Goal: Check status: Check status

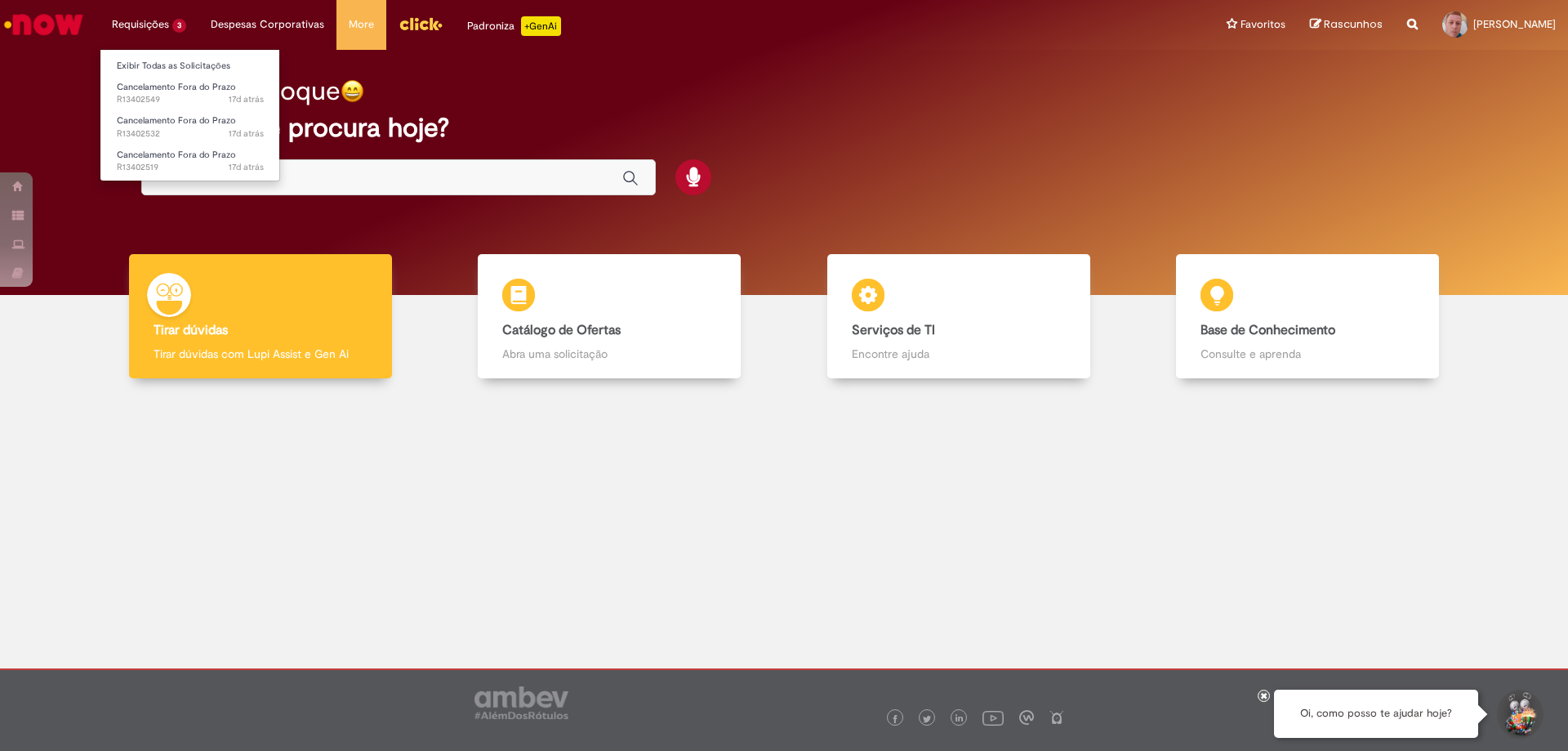
click at [157, 30] on li "Requisições 3 Exibir Todas as Solicitações Cancelamento Fora do Prazo 17d atrás…" at bounding box center [149, 24] width 99 height 49
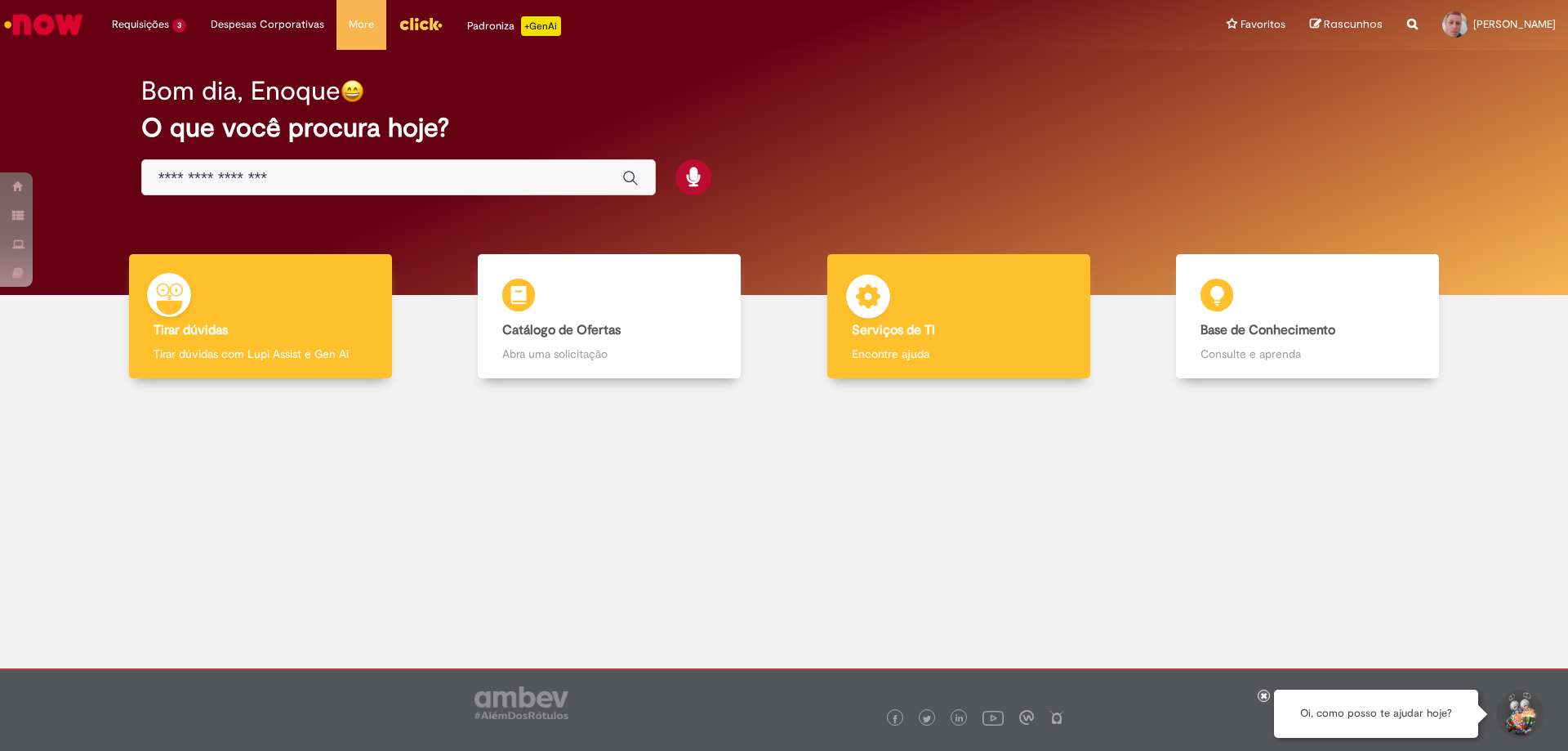
click at [902, 299] on div "Serviços de TI Serviços de TI Encontre ajuda" at bounding box center [958, 316] width 263 height 125
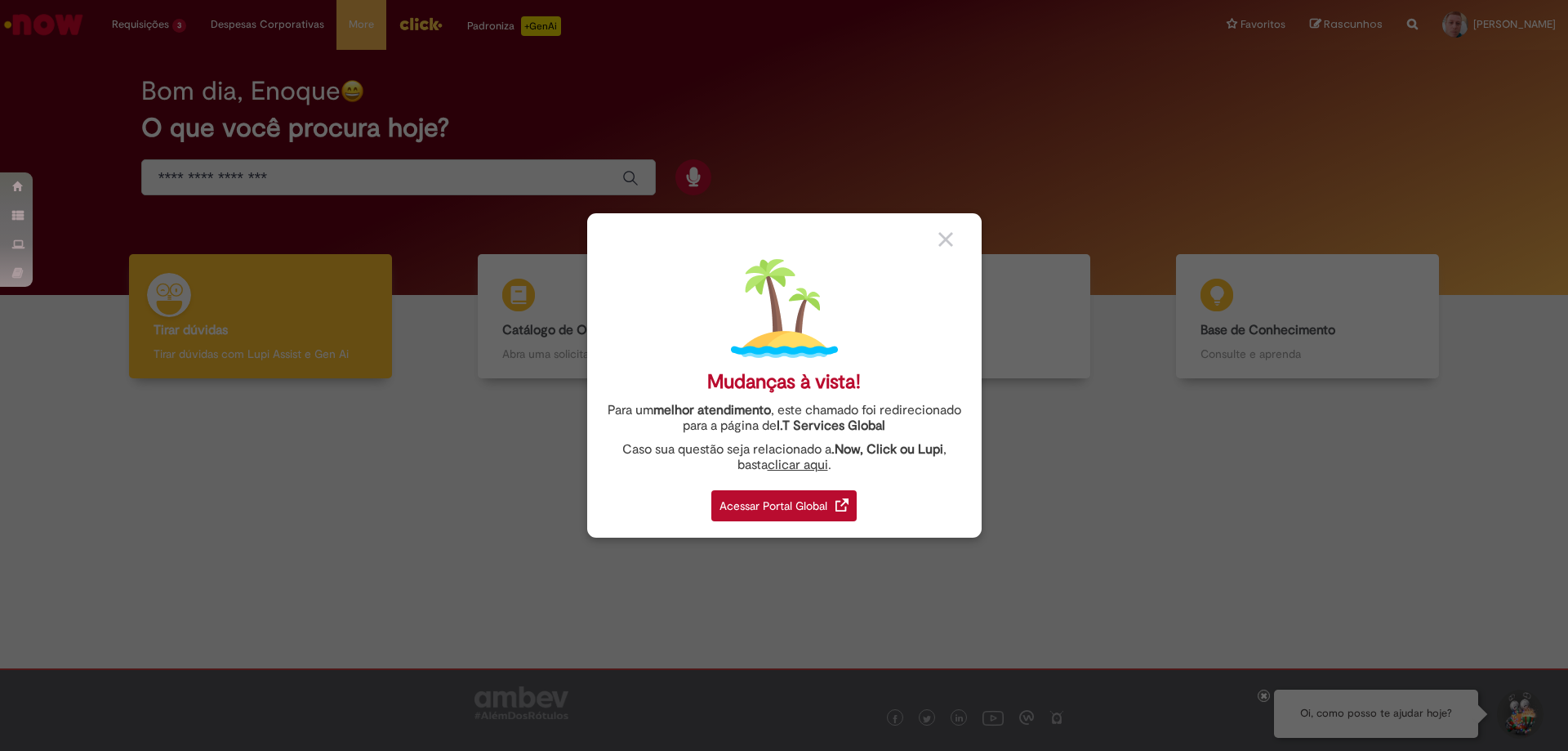
click at [790, 511] on div "Acessar Portal Global" at bounding box center [784, 505] width 145 height 31
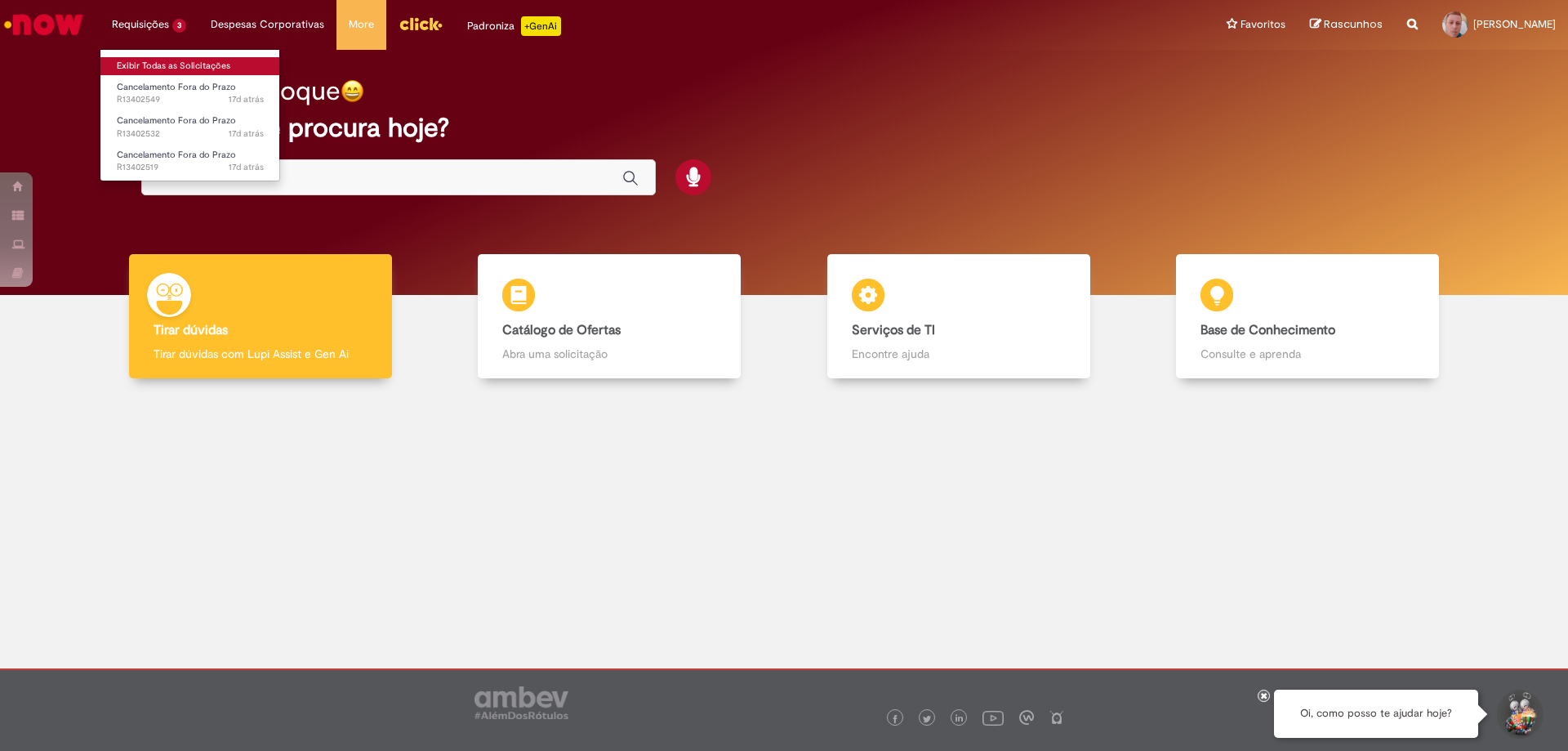
click at [151, 62] on link "Exibir Todas as Solicitações" at bounding box center [190, 65] width 180 height 18
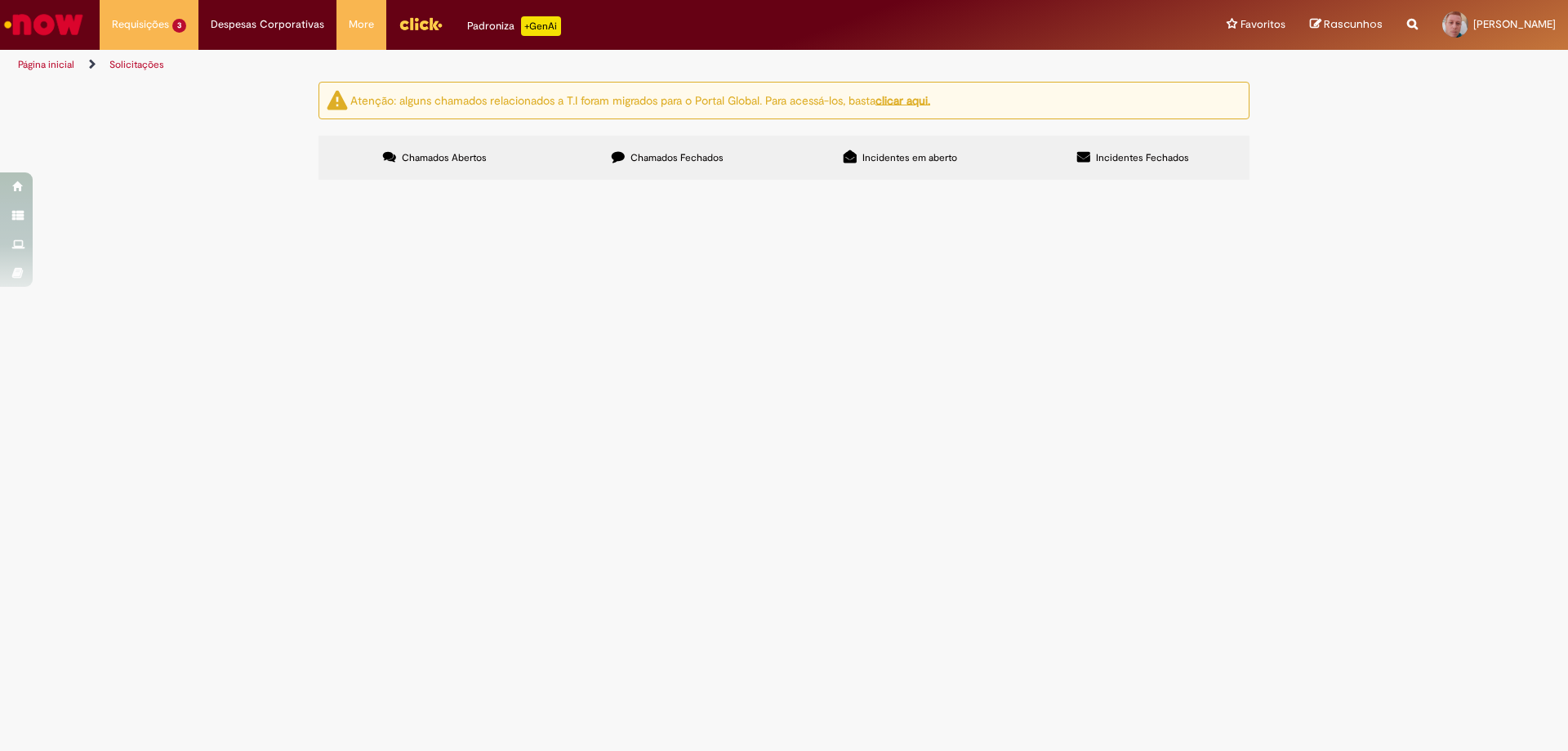
click at [683, 151] on span "Chamados Fechados" at bounding box center [677, 157] width 93 height 13
click at [928, 154] on span "Incidentes em aberto" at bounding box center [910, 157] width 95 height 13
click at [0, 0] on button at bounding box center [0, 0] width 0 height 0
click at [1087, 159] on icon at bounding box center [1084, 156] width 13 height 13
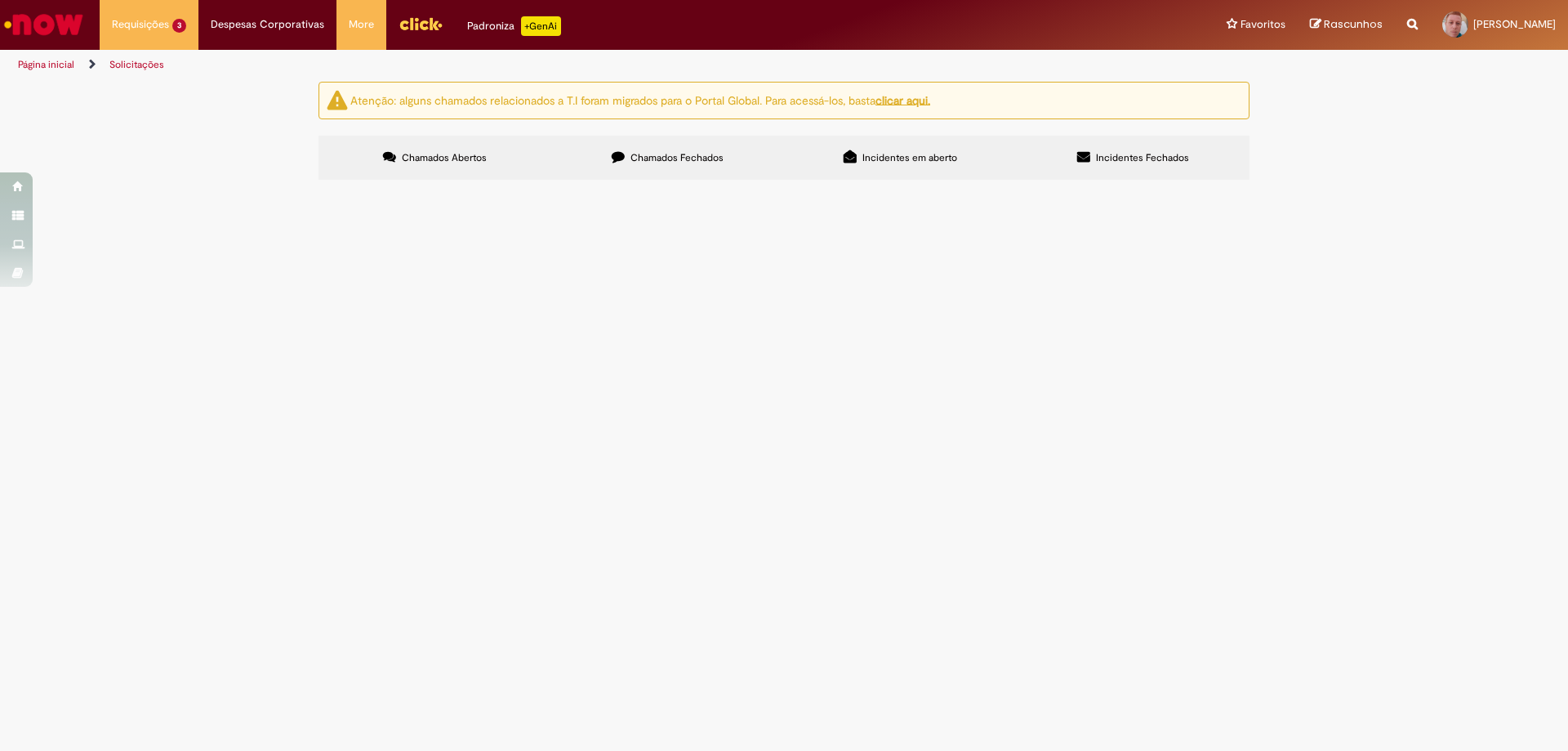
click at [477, 160] on span "Chamados Abertos" at bounding box center [444, 157] width 85 height 13
click at [913, 91] on div "Atenção: alguns chamados relacionados a T.I foram migrados para o Portal Global…" at bounding box center [784, 101] width 931 height 37
click at [922, 101] on u "clicar aqui." at bounding box center [903, 100] width 55 height 15
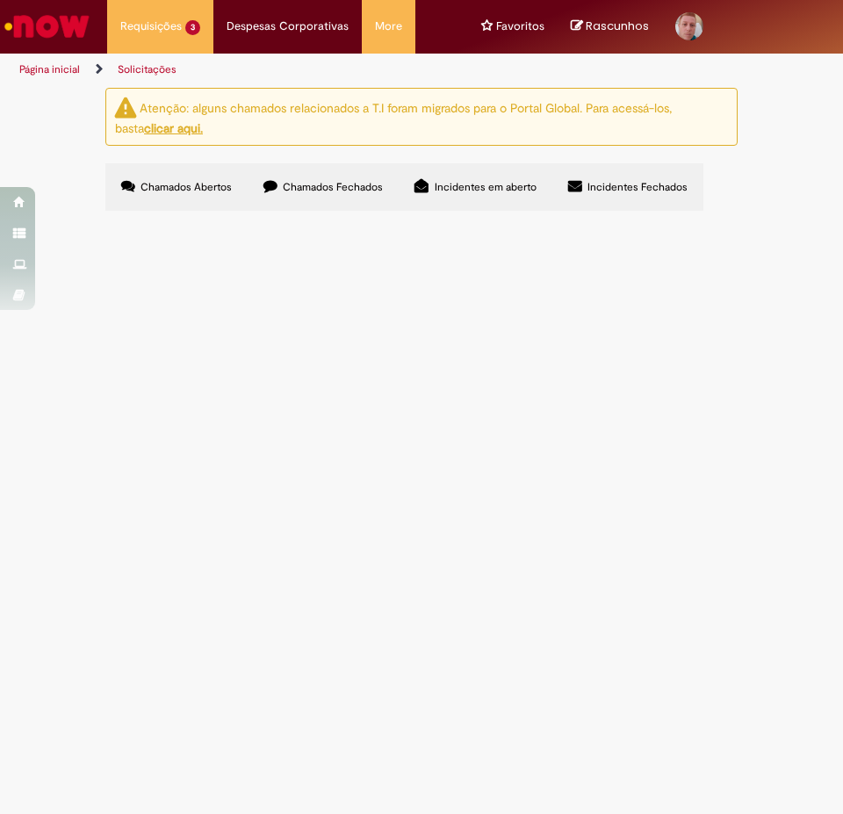
click at [0, 0] on input "Pesquisar" at bounding box center [0, 0] width 0 height 0
type input "****"
click at [0, 0] on span "Pesquisar" at bounding box center [0, 0] width 0 height 0
click at [323, 180] on span "Chamados Fechados" at bounding box center [333, 187] width 100 height 14
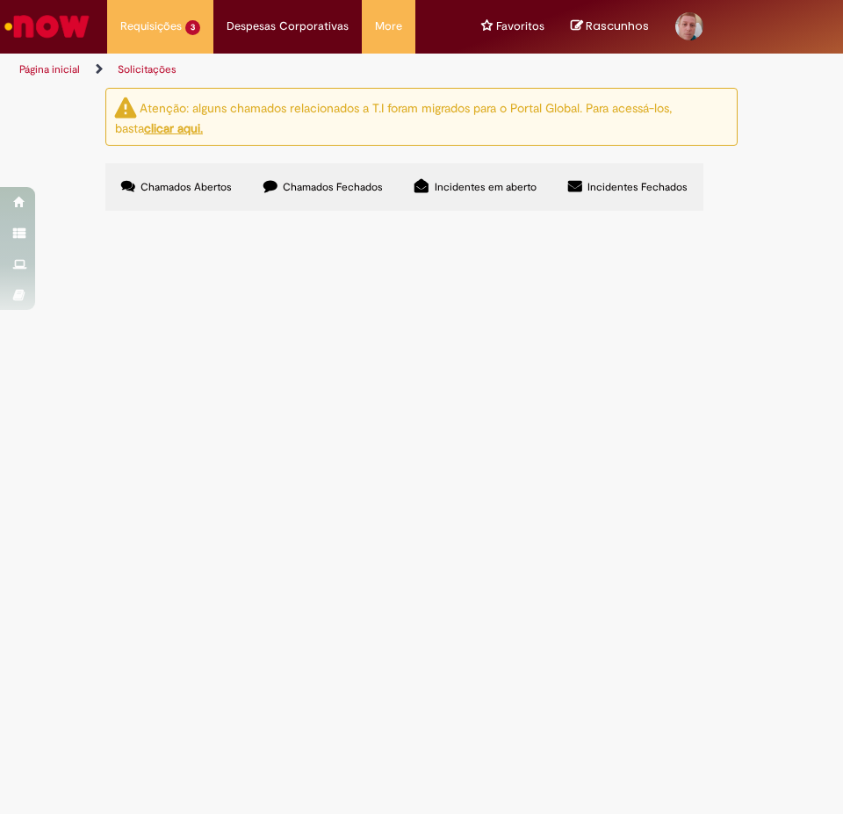
click at [0, 0] on div "Encerrado" at bounding box center [0, 0] width 0 height 0
click at [193, 190] on span "Chamados Abertos" at bounding box center [185, 187] width 91 height 14
click at [494, 188] on span "Incidentes em aberto" at bounding box center [485, 187] width 102 height 14
click at [665, 181] on span "Incidentes Fechados" at bounding box center [637, 187] width 100 height 14
click at [154, 129] on u "clicar aqui." at bounding box center [173, 128] width 59 height 16
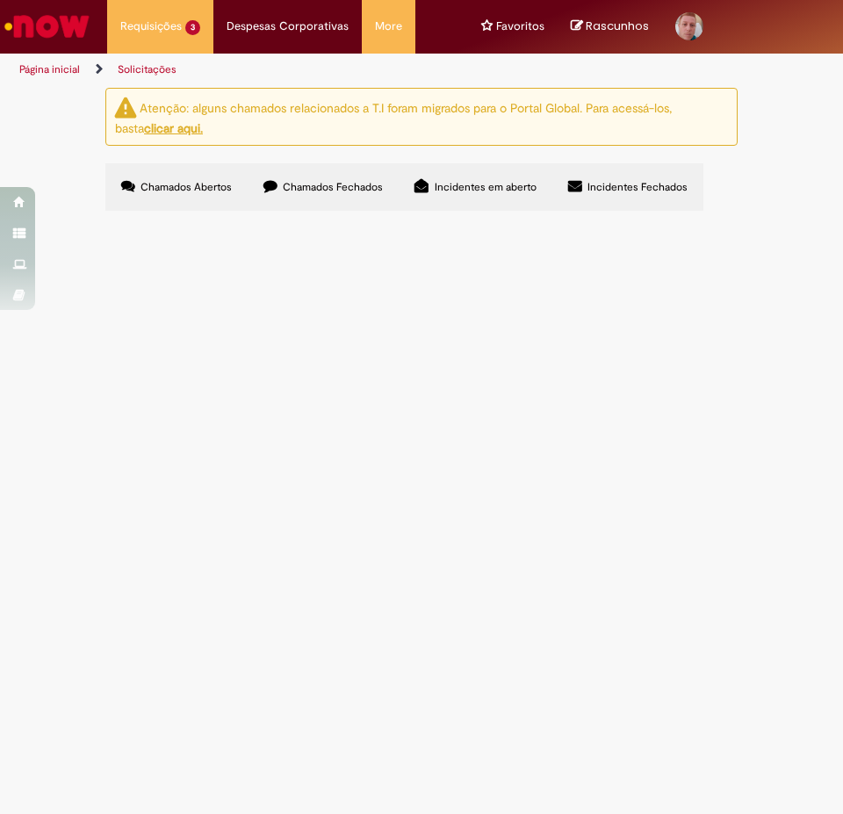
click at [30, 64] on link "Página inicial" at bounding box center [49, 69] width 61 height 14
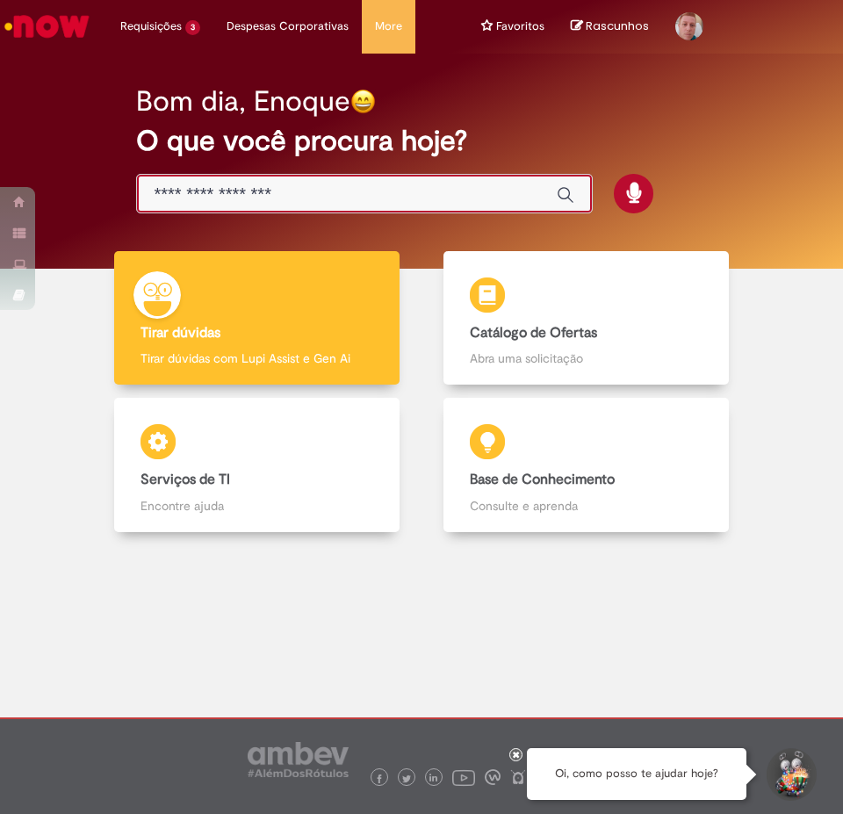
click at [366, 193] on input "Basta digitar aqui" at bounding box center [346, 194] width 385 height 20
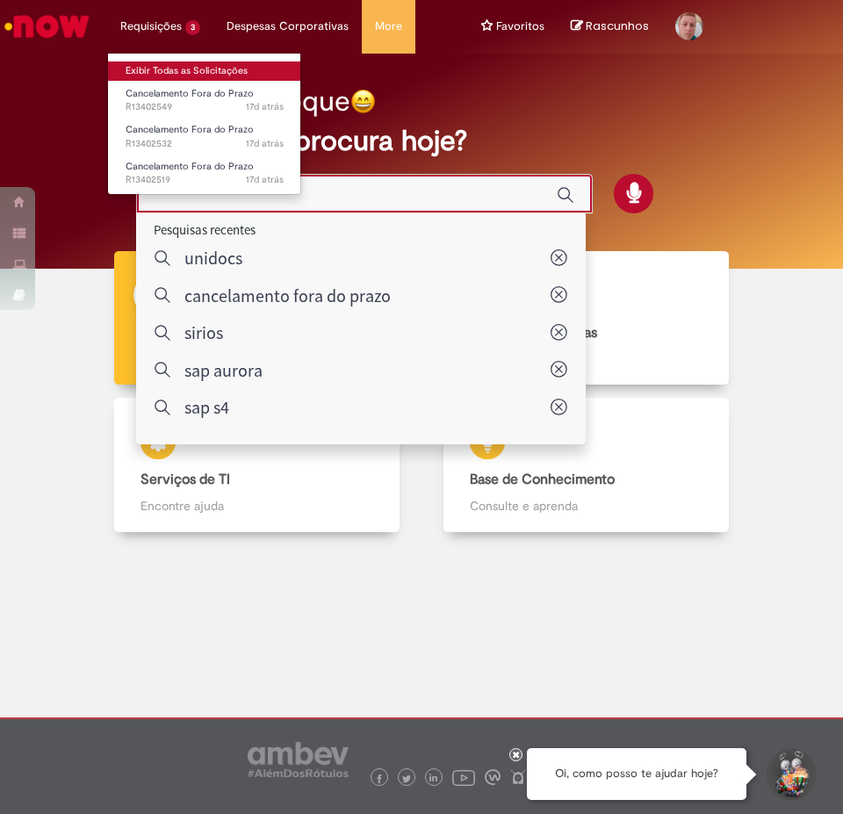
click at [183, 73] on link "Exibir Todas as Solicitações" at bounding box center [204, 70] width 193 height 19
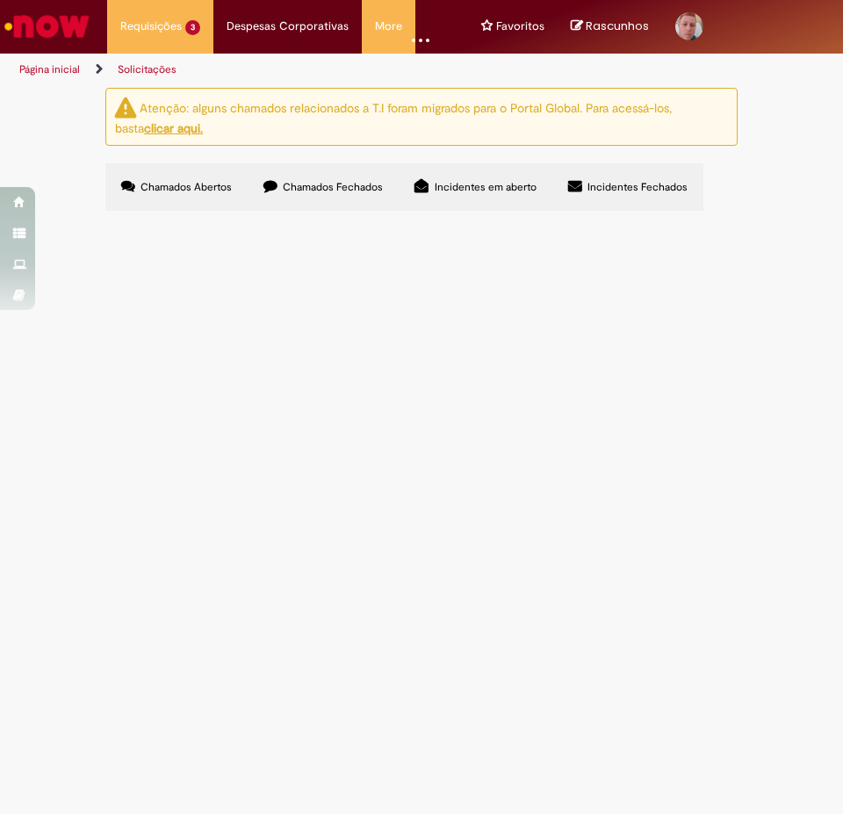
click at [0, 0] on td "nota fiscal emitida no S4 porem o contrato esta com divergencia de valor." at bounding box center [0, 0] width 0 height 0
click at [0, 0] on span "nota fiscal emitida no S4 porem o contrato esta com divergencia de valor." at bounding box center [0, 0] width 0 height 0
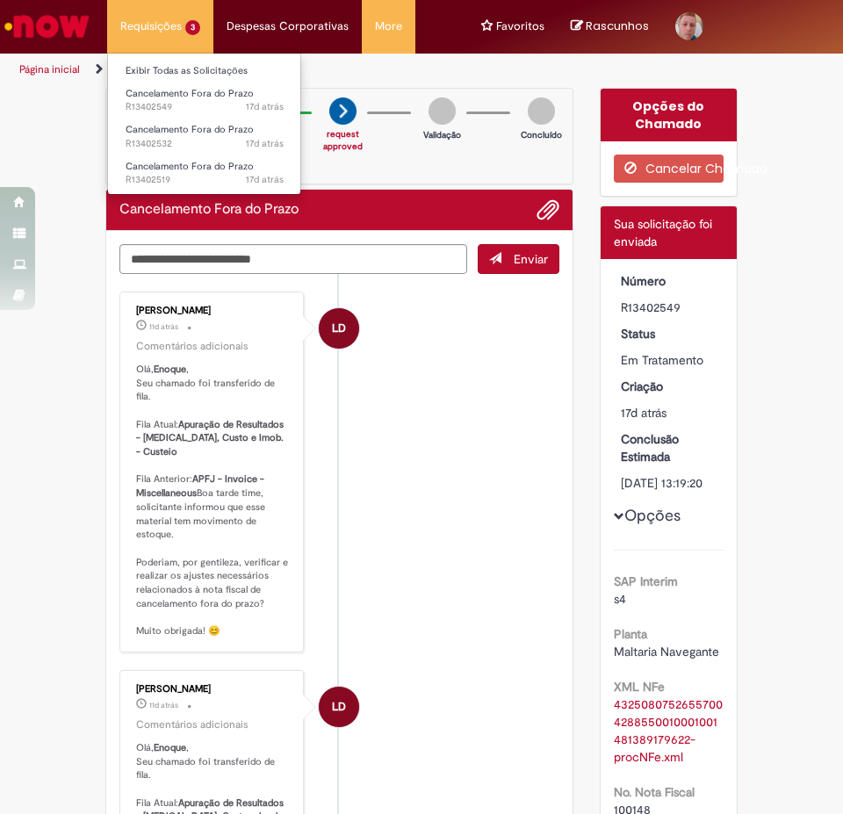
click at [165, 25] on li "Requisições 3 Exibir Todas as Solicitações Cancelamento Fora do Prazo 17d atrás…" at bounding box center [160, 26] width 106 height 53
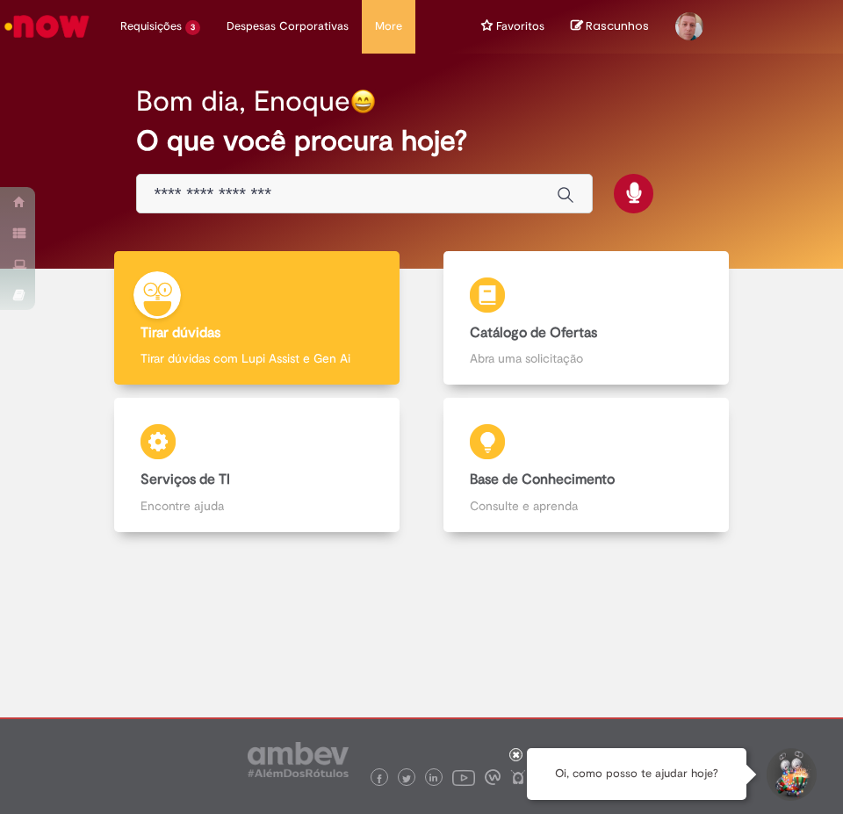
click at [443, 188] on input "Basta digitar aqui" at bounding box center [346, 194] width 385 height 20
type input "*******"
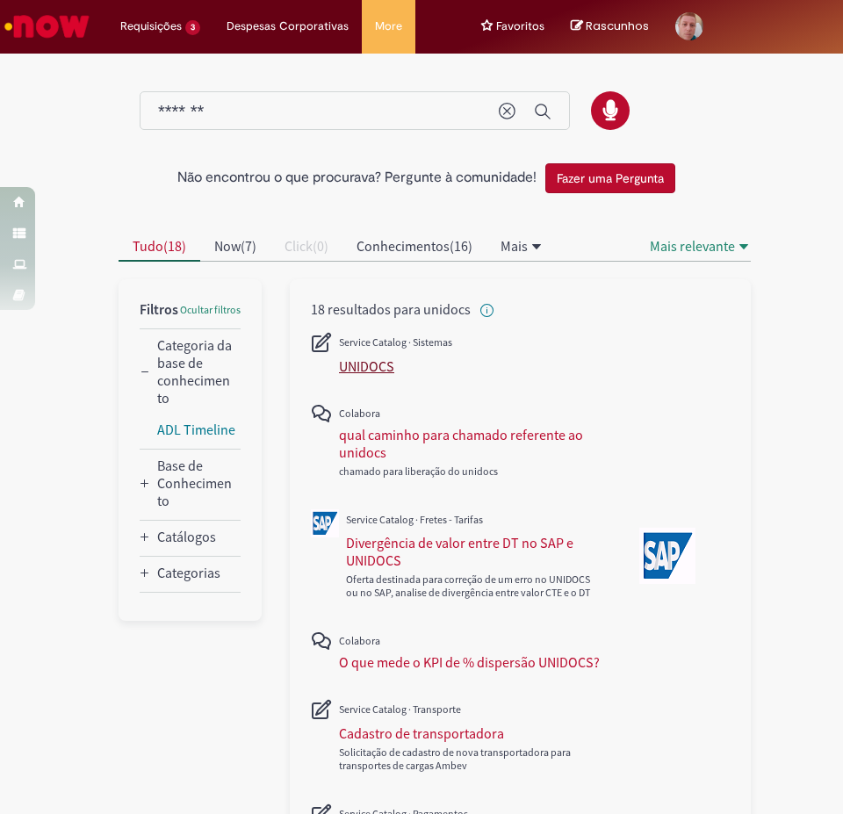
click at [361, 367] on div "UNIDOCS" at bounding box center [366, 366] width 55 height 18
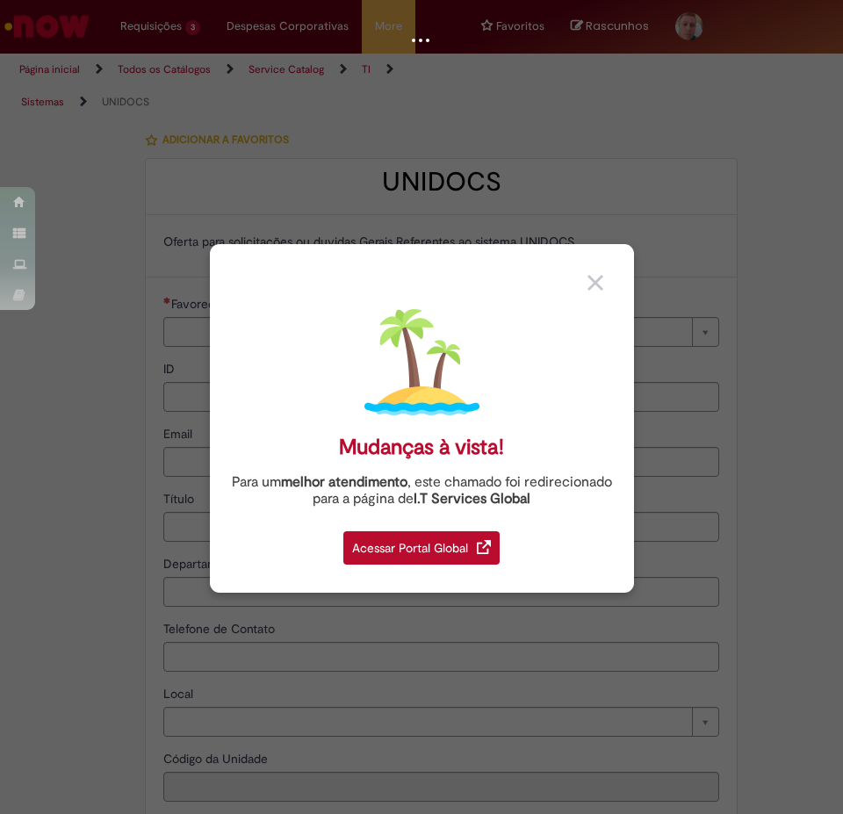
type input "********"
type input "**********"
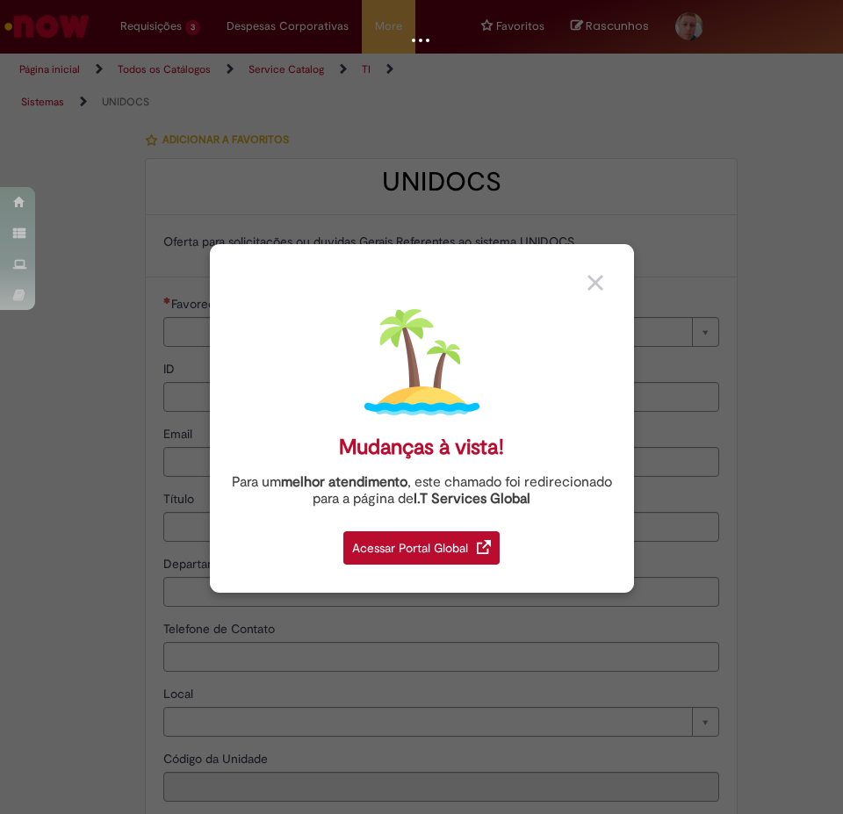
type input "****"
type input "**********"
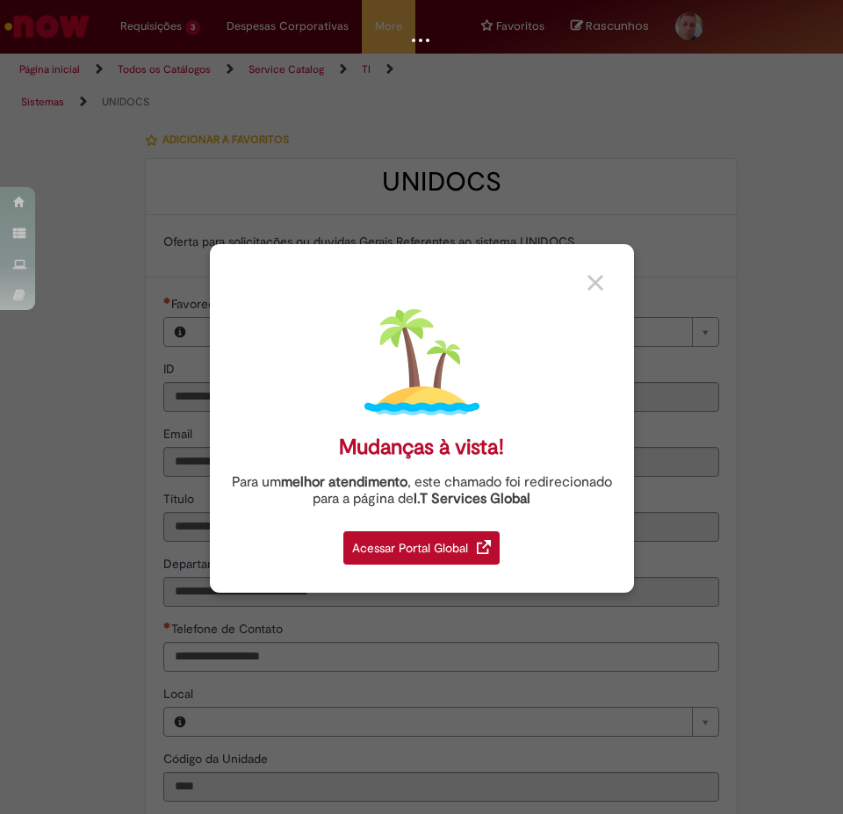
type input "**********"
click at [595, 282] on img at bounding box center [595, 283] width 16 height 16
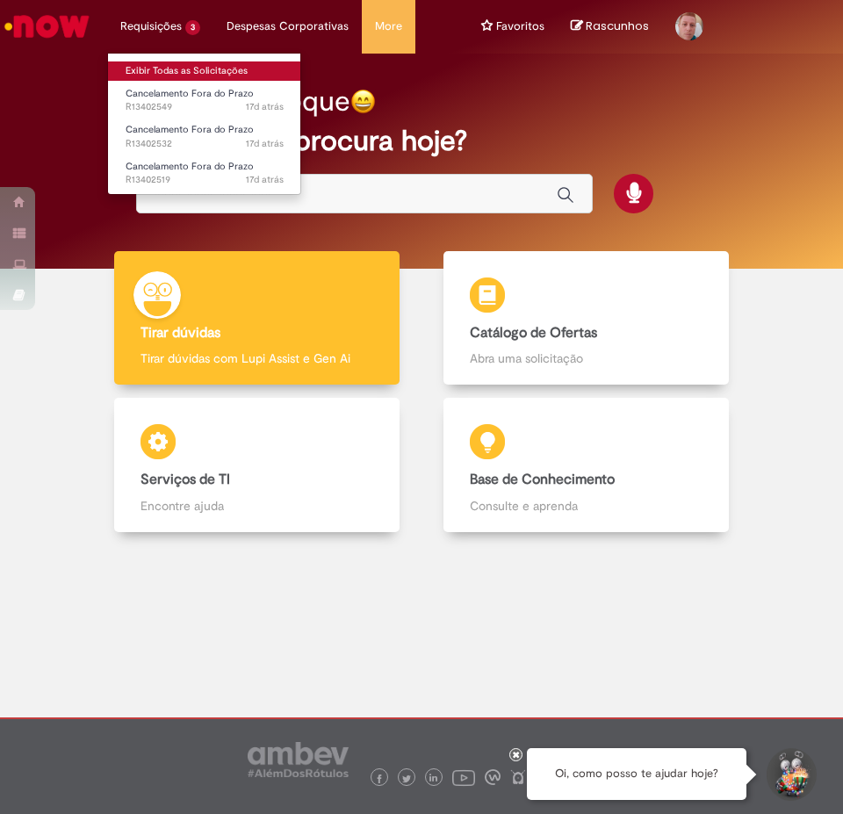
click at [197, 64] on link "Exibir Todas as Solicitações" at bounding box center [204, 70] width 193 height 19
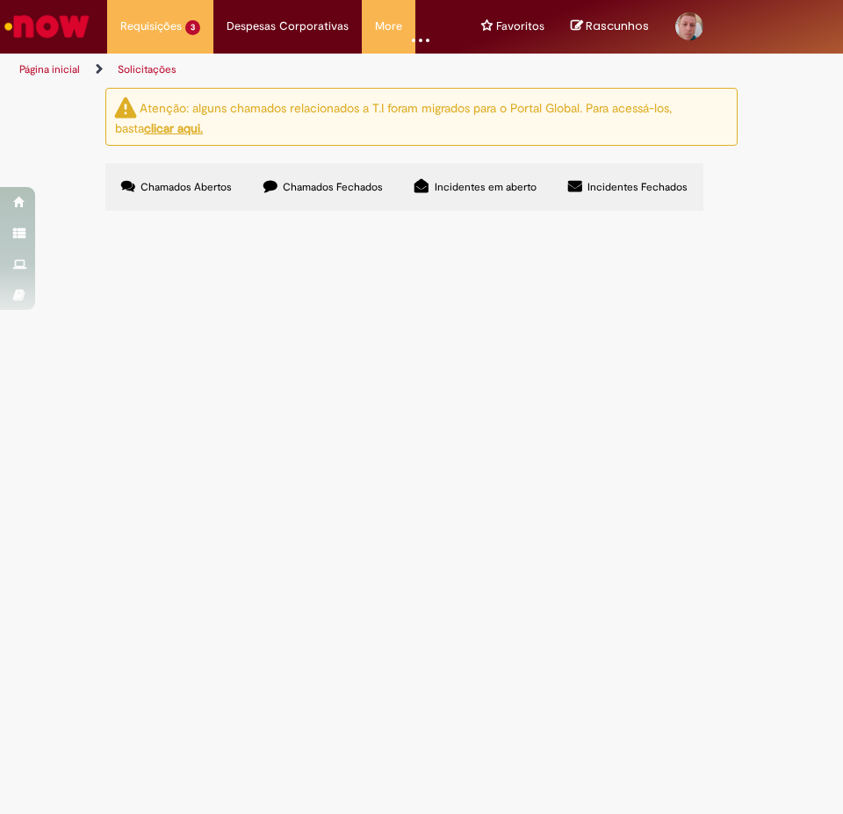
click at [160, 127] on u "clicar aqui." at bounding box center [173, 128] width 59 height 16
